Goal: Information Seeking & Learning: Learn about a topic

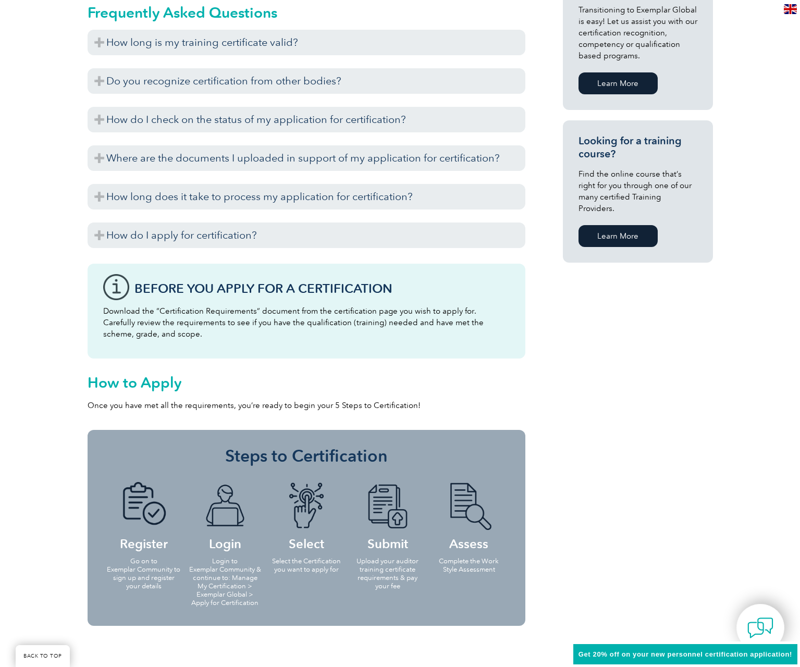
scroll to position [720, 0]
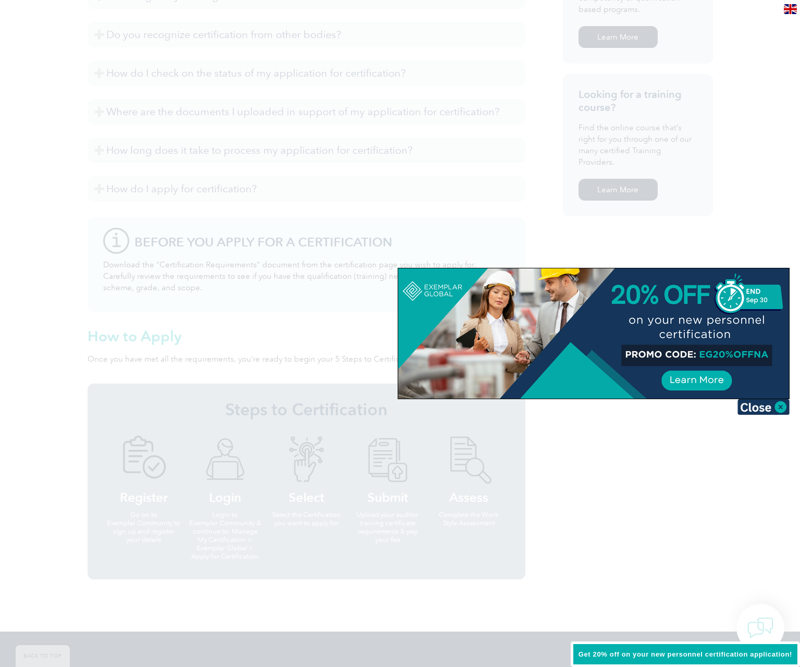
click at [702, 353] on div at bounding box center [593, 333] width 391 height 130
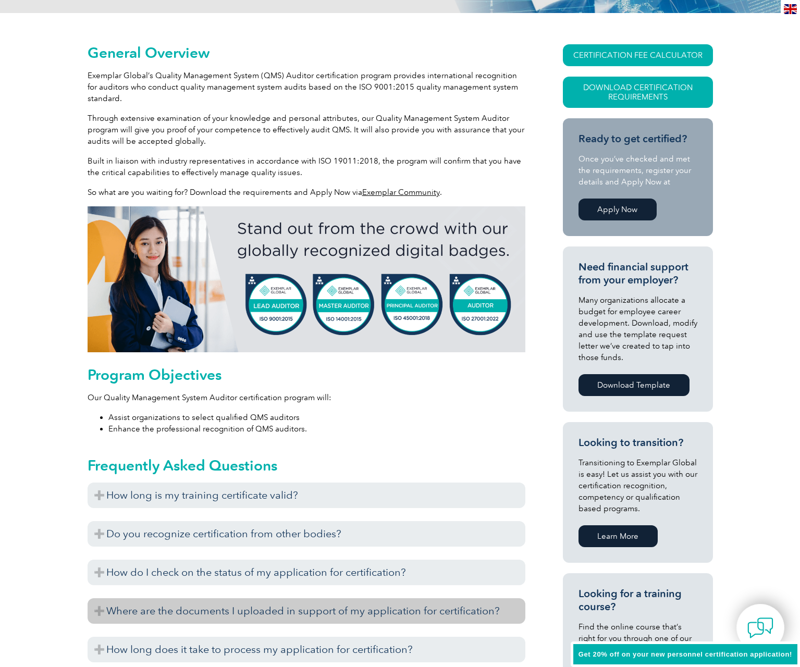
scroll to position [0, 0]
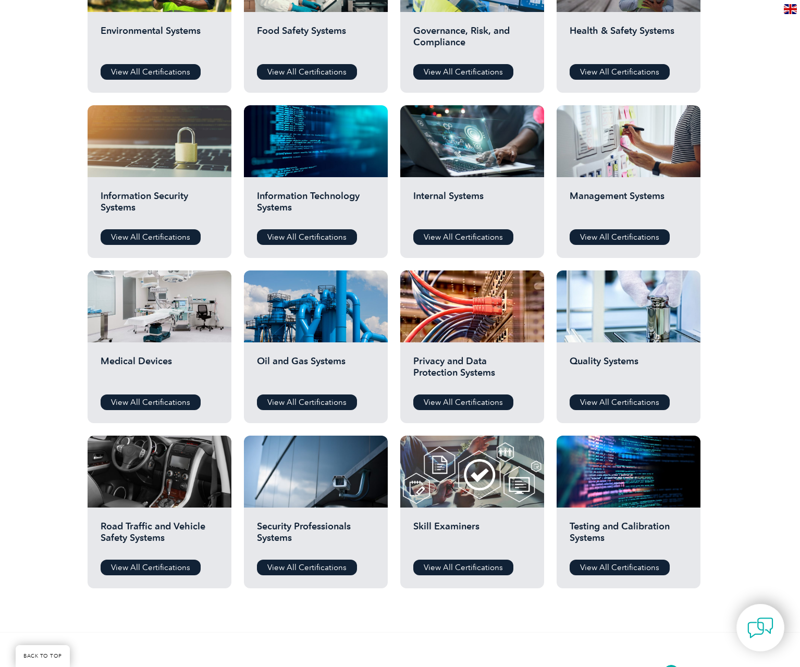
scroll to position [473, 0]
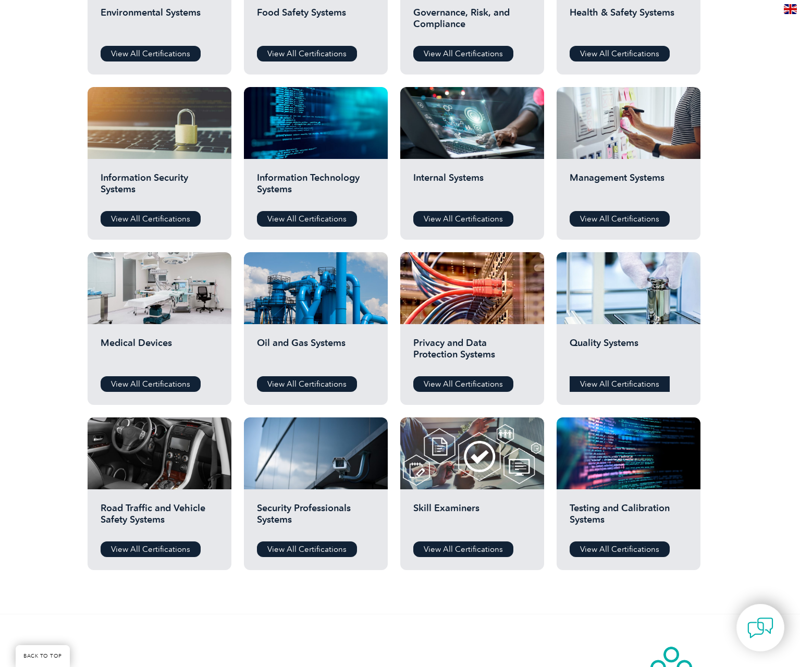
click at [631, 384] on link "View All Certifications" at bounding box center [620, 384] width 100 height 16
click at [644, 227] on div "Management Systems View All Certifications" at bounding box center [629, 199] width 144 height 81
click at [643, 221] on link "View All Certifications" at bounding box center [620, 219] width 100 height 16
click at [157, 386] on link "View All Certifications" at bounding box center [151, 384] width 100 height 16
click at [614, 372] on div "Quality Systems View All Certifications" at bounding box center [629, 364] width 144 height 81
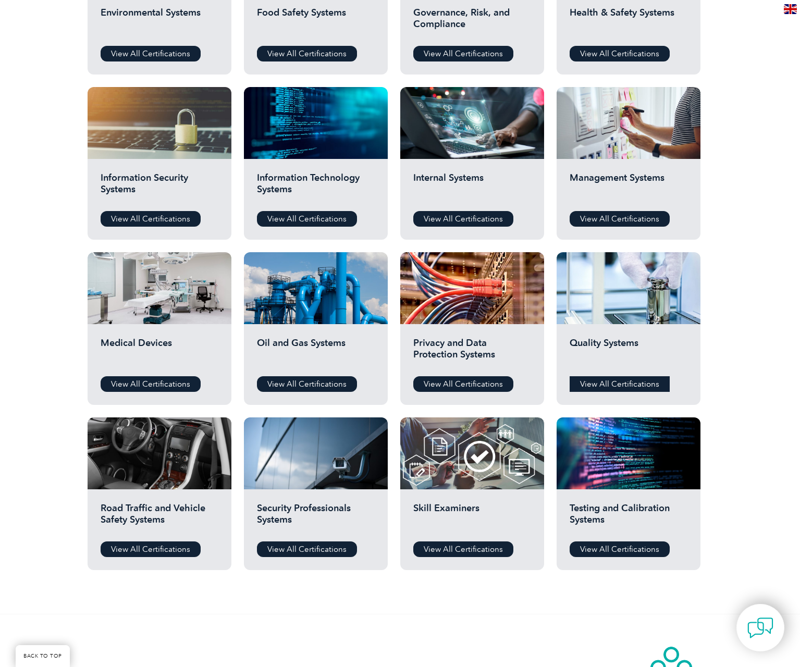
click at [615, 382] on link "View All Certifications" at bounding box center [620, 384] width 100 height 16
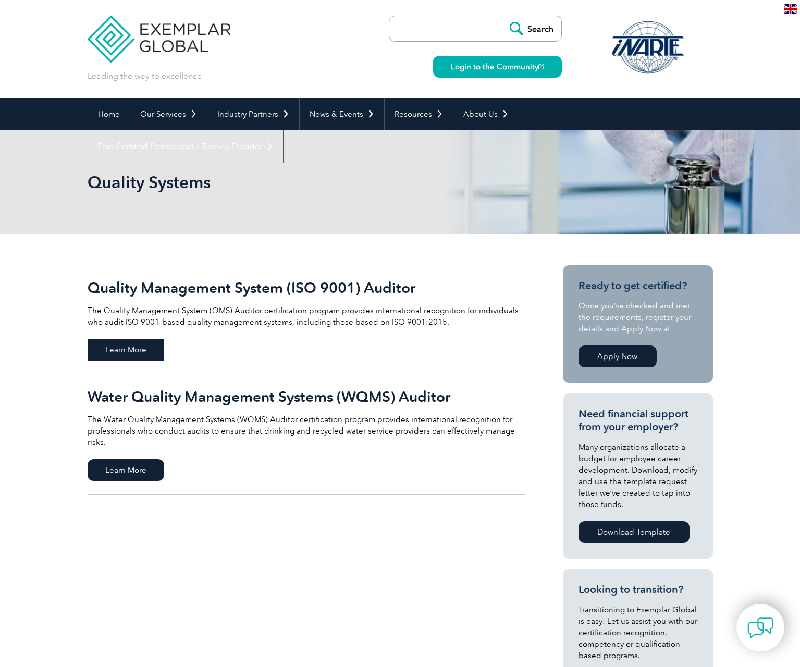
click at [151, 348] on span "Learn More" at bounding box center [126, 350] width 77 height 22
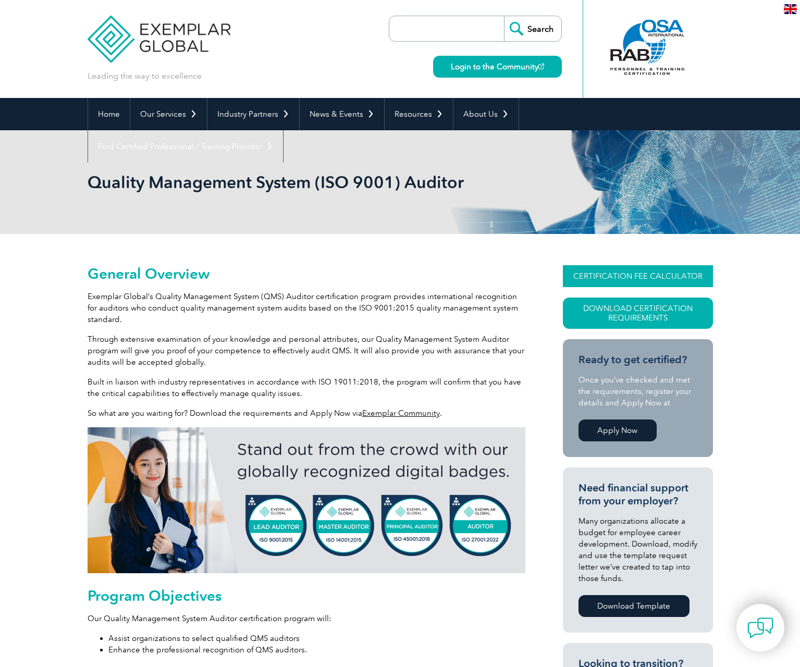
click at [637, 284] on link "CERTIFICATION FEE CALCULATOR" at bounding box center [638, 276] width 150 height 22
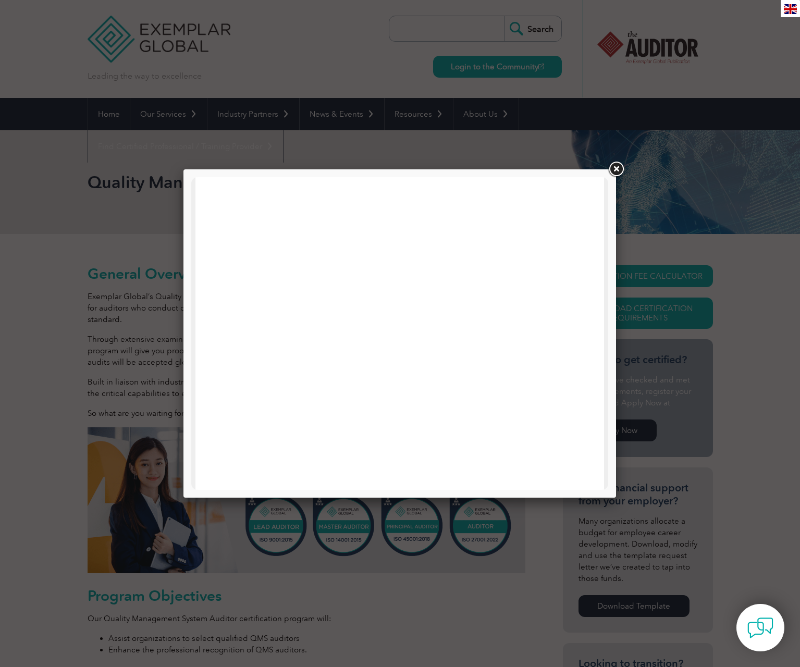
scroll to position [459, 0]
click at [617, 169] on link at bounding box center [616, 169] width 19 height 19
